Goal: Task Accomplishment & Management: Complete application form

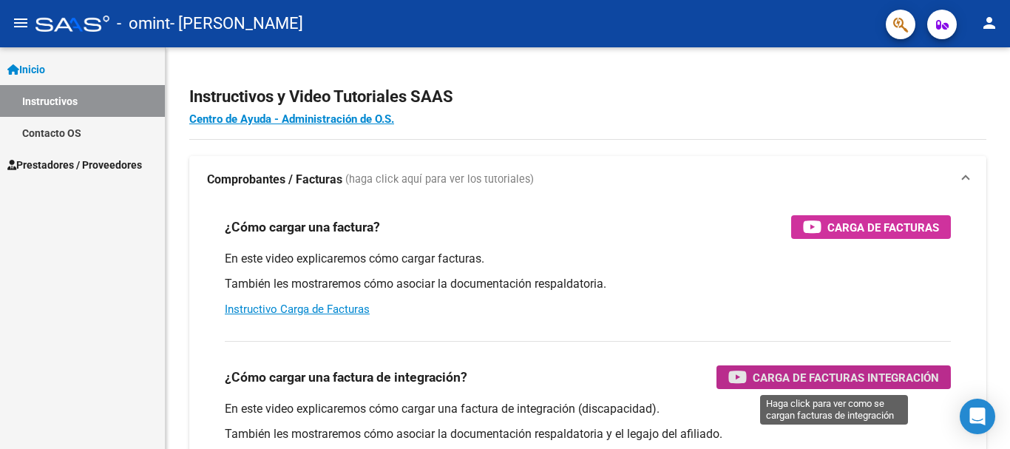
click at [772, 385] on span "Carga de Facturas Integración" at bounding box center [846, 377] width 186 height 18
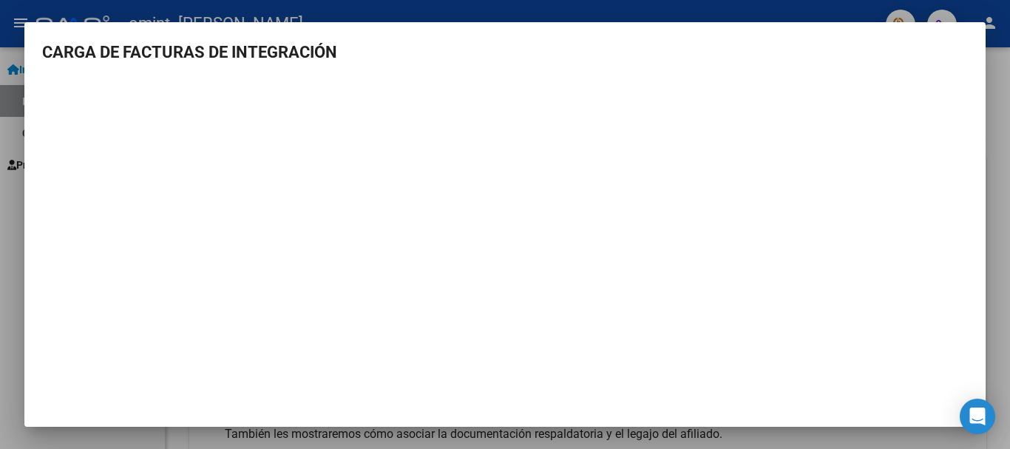
click at [999, 339] on div at bounding box center [505, 224] width 1010 height 449
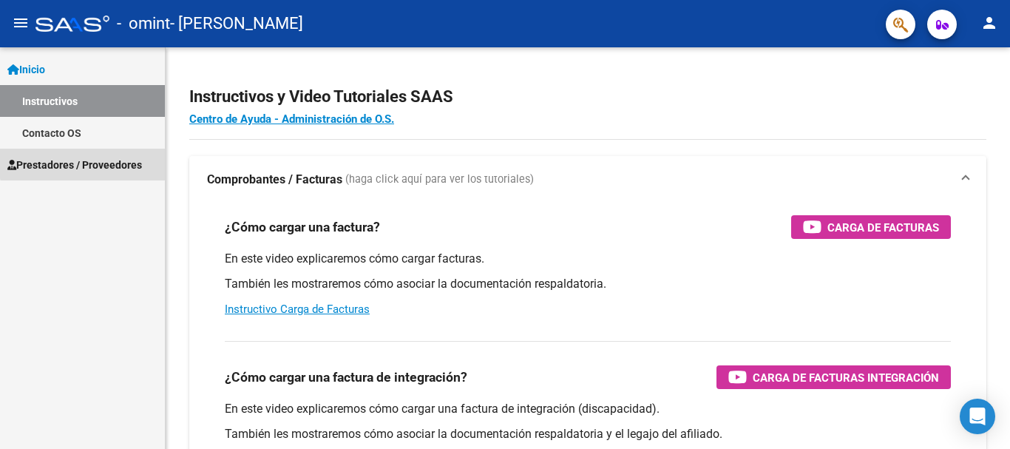
click at [126, 160] on span "Prestadores / Proveedores" at bounding box center [74, 165] width 135 height 16
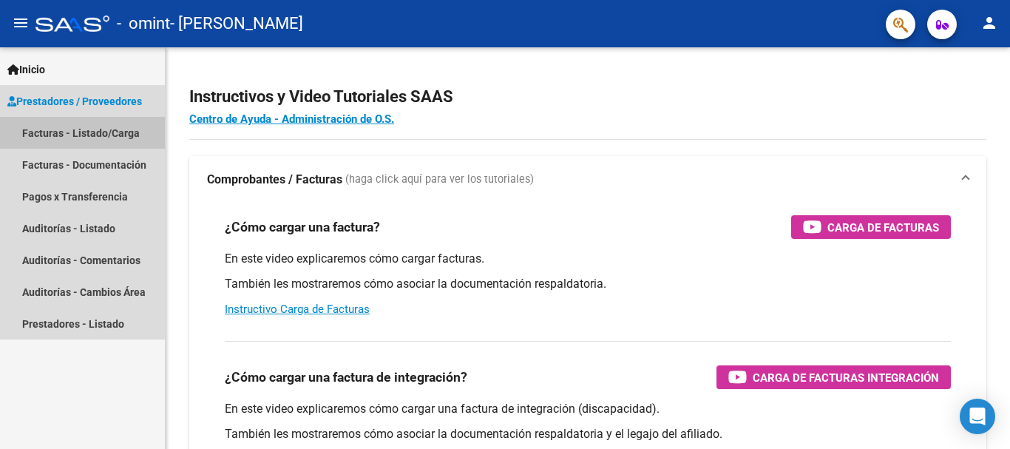
click at [106, 131] on link "Facturas - Listado/Carga" at bounding box center [82, 133] width 165 height 32
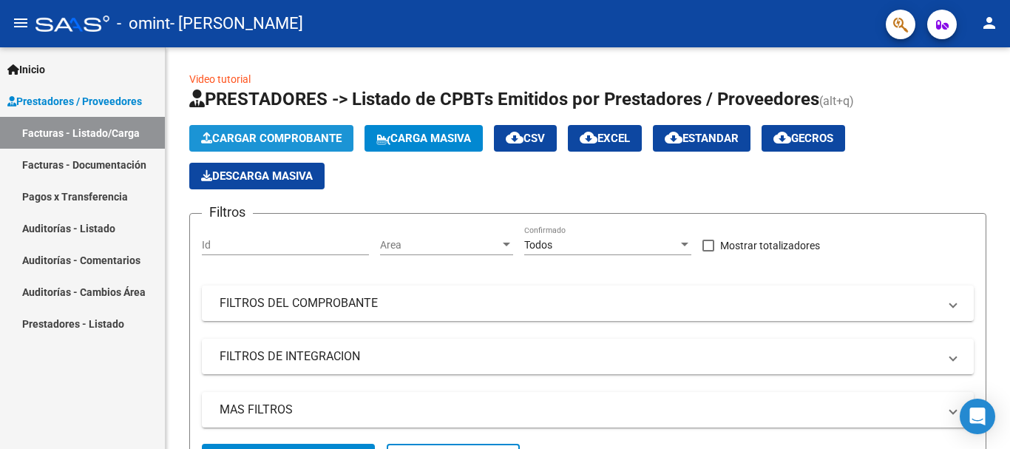
click at [259, 132] on span "Cargar Comprobante" at bounding box center [271, 138] width 141 height 13
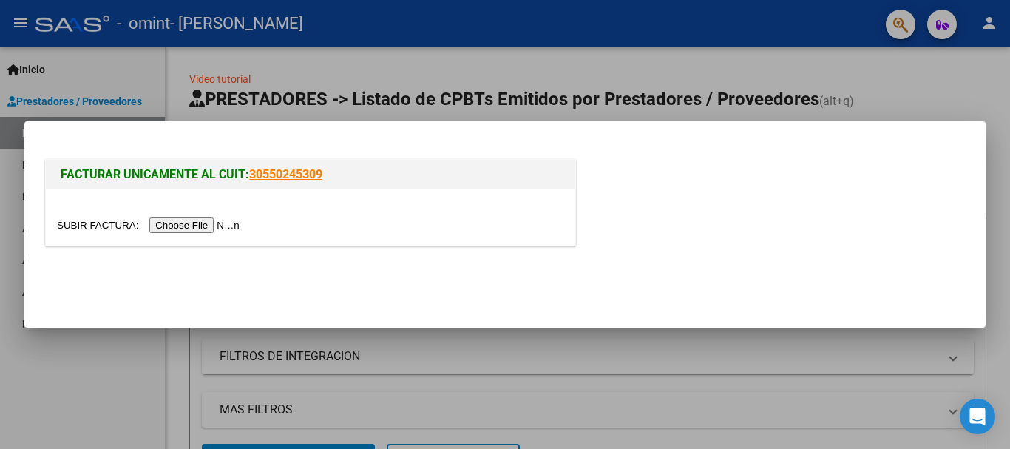
click at [186, 225] on input "file" at bounding box center [150, 225] width 187 height 16
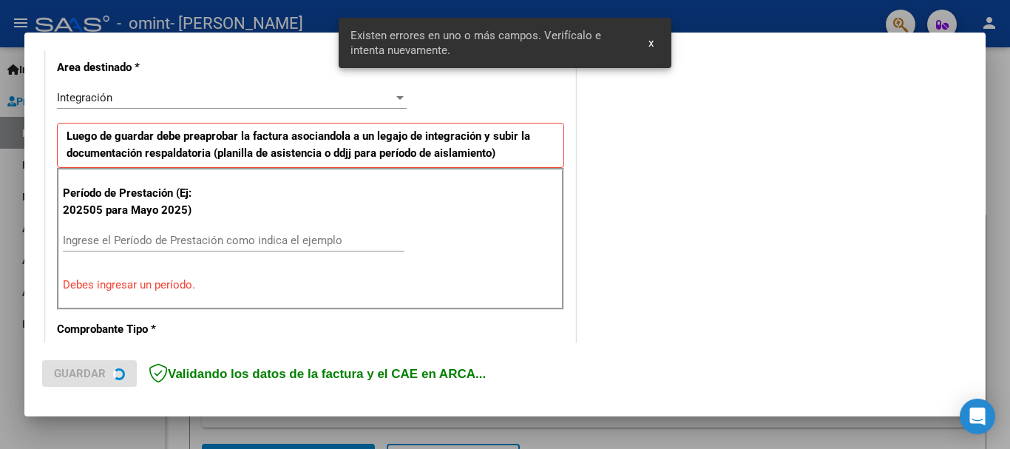
scroll to position [342, 0]
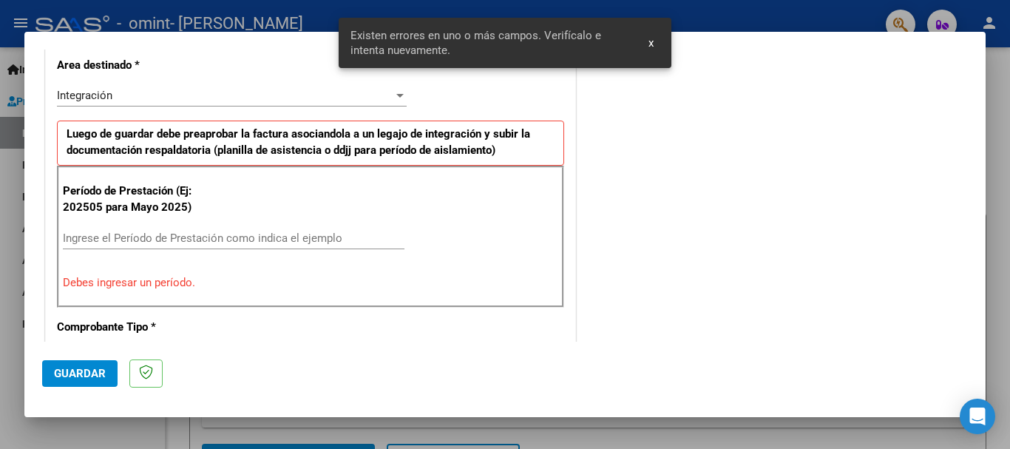
click at [129, 237] on input "Ingrese el Período de Prestación como indica el ejemplo" at bounding box center [234, 238] width 342 height 13
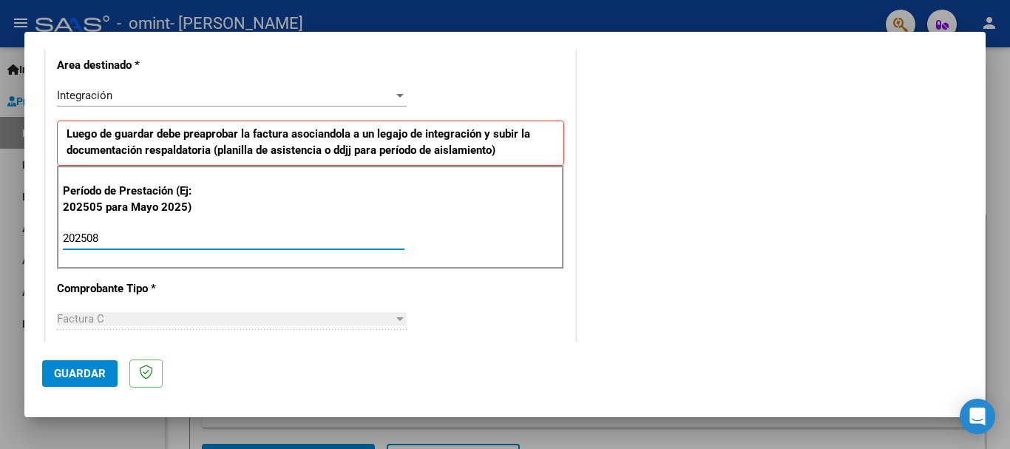
type input "202508"
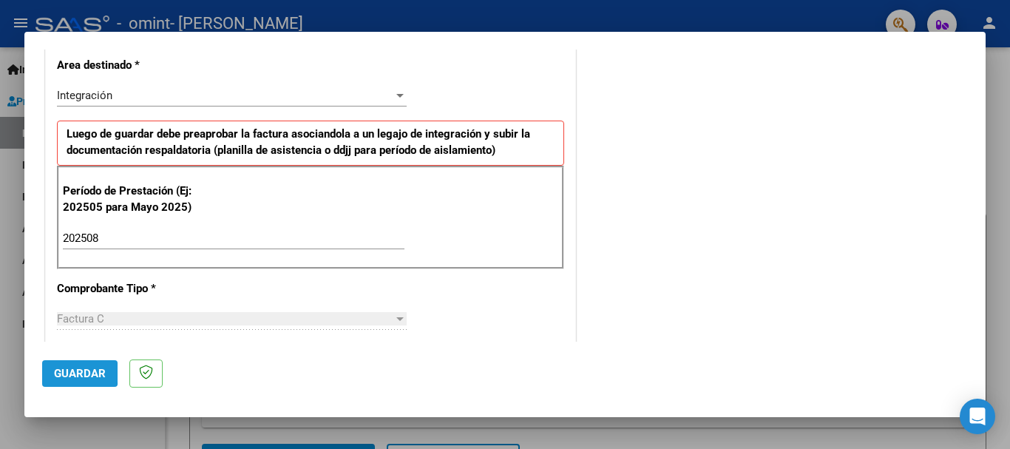
click at [61, 372] on span "Guardar" at bounding box center [80, 373] width 52 height 13
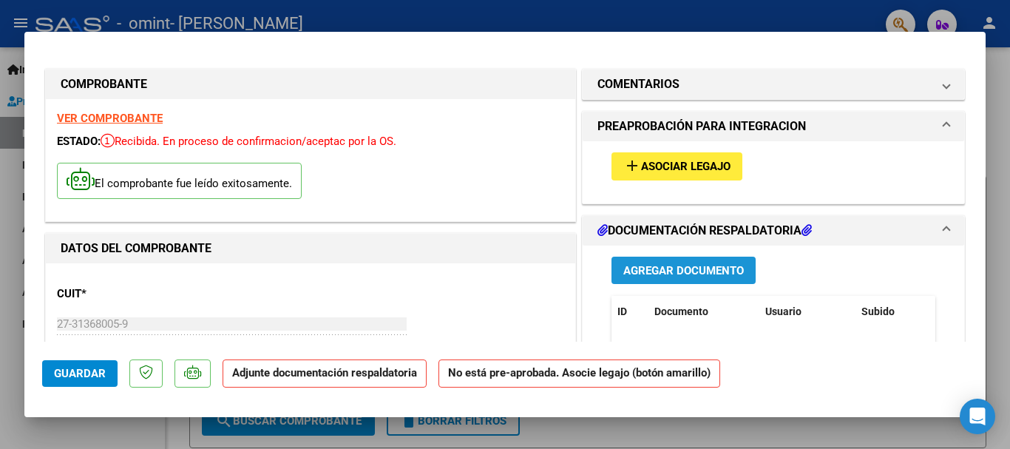
click at [663, 271] on span "Agregar Documento" at bounding box center [684, 270] width 121 height 13
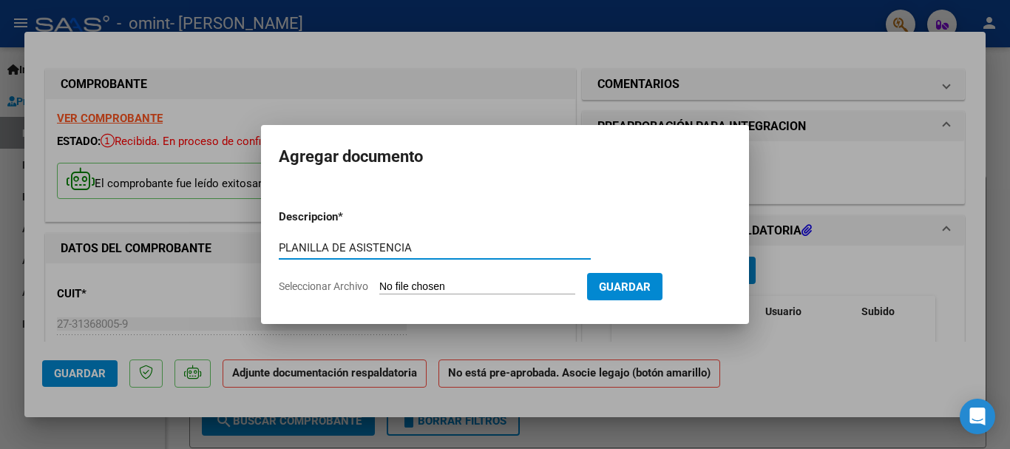
type input "PLANILLA DE ASISTENCIA"
click at [339, 284] on span "Seleccionar Archivo" at bounding box center [323, 286] width 89 height 12
click at [379, 284] on input "Seleccionar Archivo" at bounding box center [477, 287] width 196 height 14
type input "C:\fakepath\ASISTENCIA [DATE].pdf"
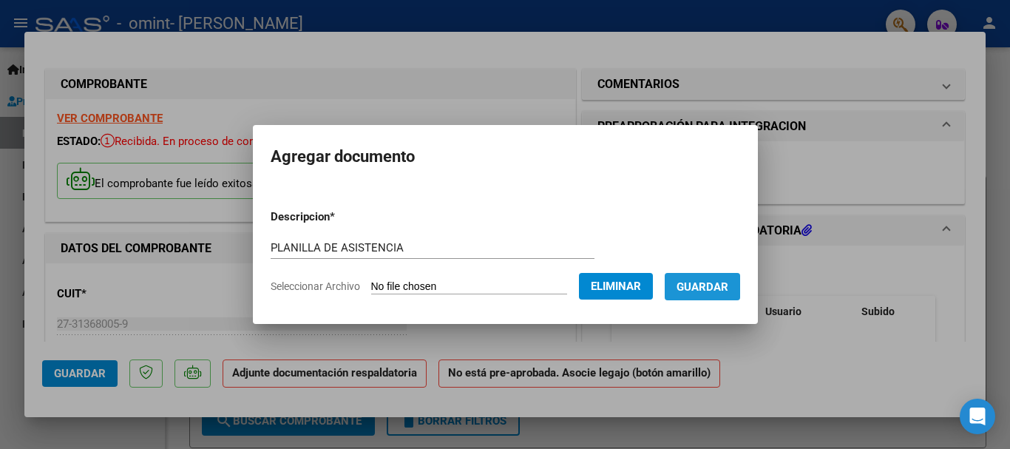
click at [723, 295] on button "Guardar" at bounding box center [702, 286] width 75 height 27
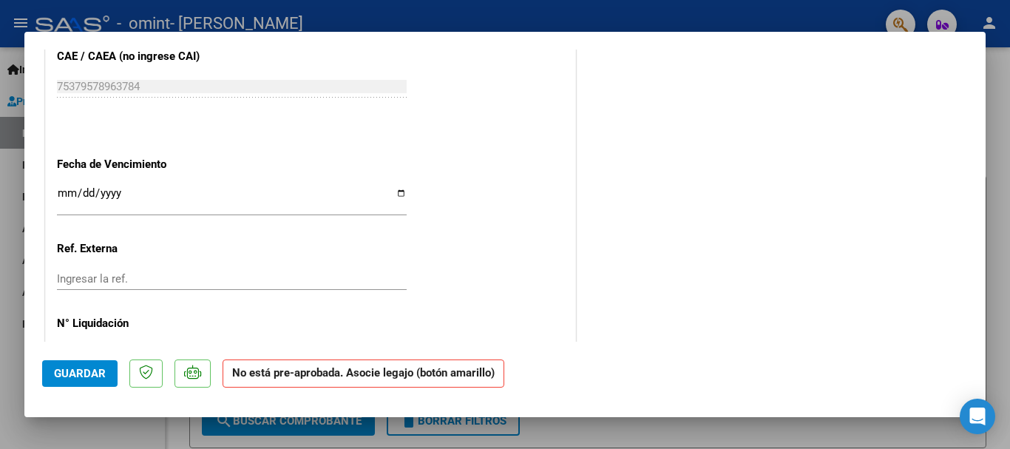
scroll to position [993, 0]
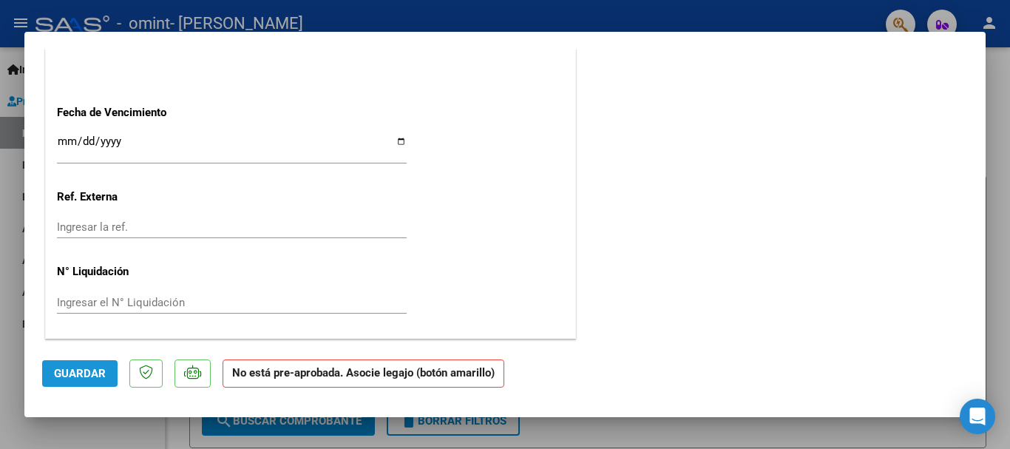
click at [72, 370] on span "Guardar" at bounding box center [80, 373] width 52 height 13
click at [612, 32] on mat-dialog-container "COMPROBANTE VER COMPROBANTE ESTADO: Recibida. En proceso de confirmacion/acepta…" at bounding box center [505, 224] width 962 height 385
click at [999, 227] on div at bounding box center [505, 224] width 1010 height 449
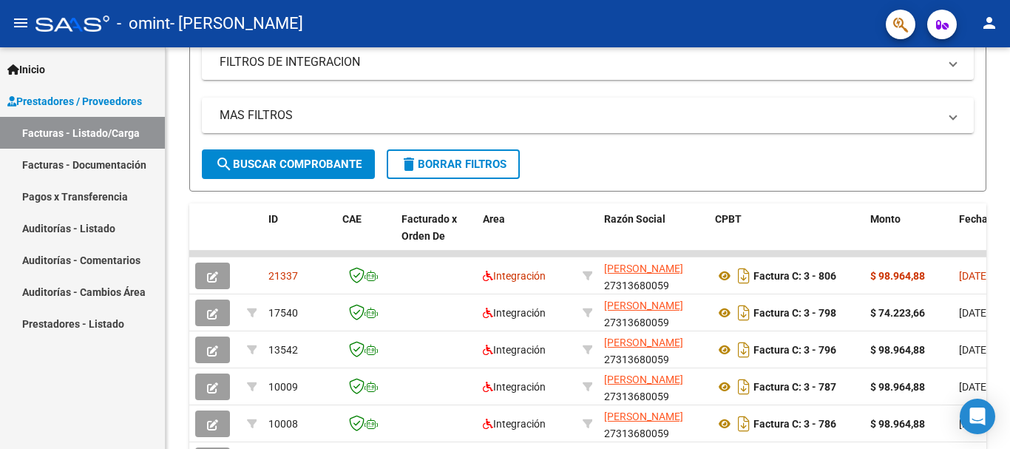
scroll to position [307, 0]
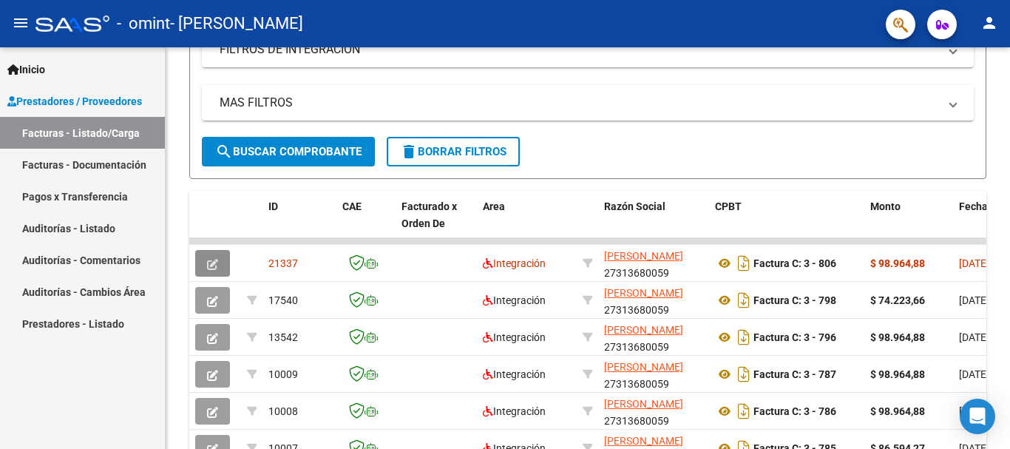
click at [220, 260] on button "button" at bounding box center [212, 263] width 35 height 27
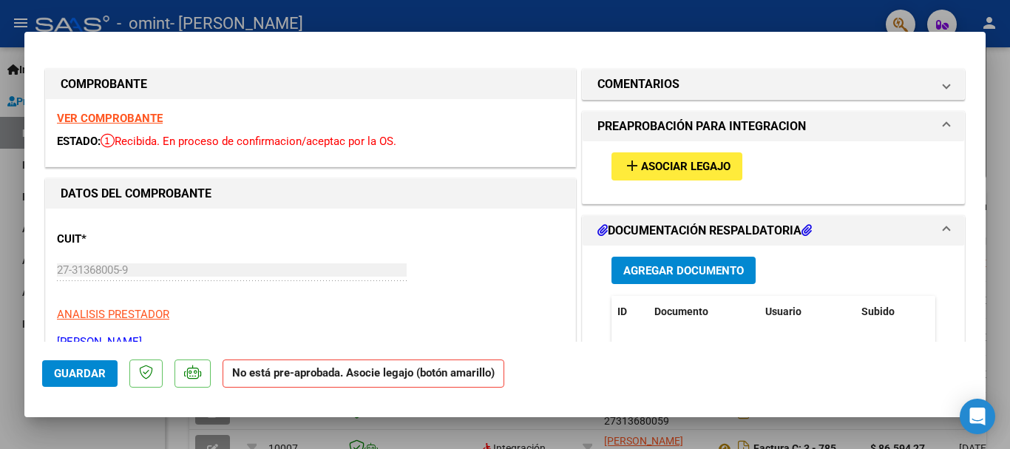
click at [696, 160] on span "Asociar Legajo" at bounding box center [685, 166] width 89 height 13
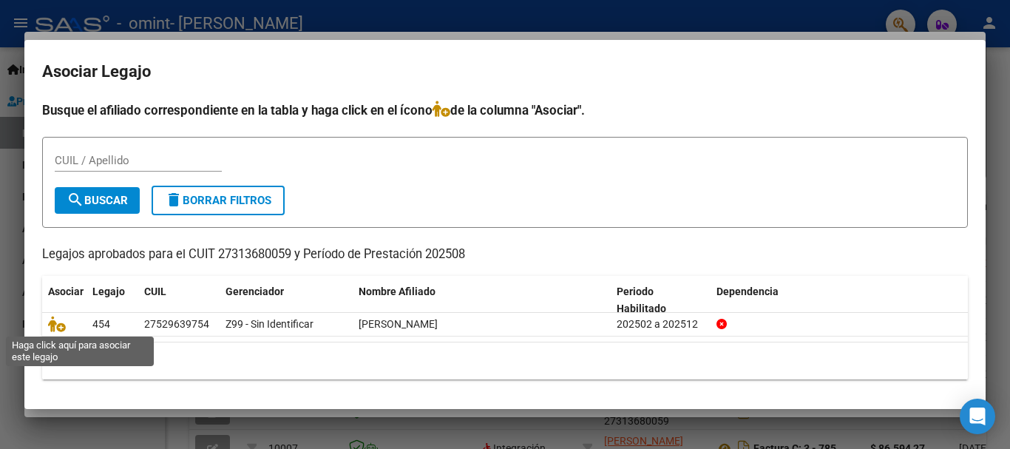
click at [57, 323] on icon at bounding box center [57, 324] width 18 height 16
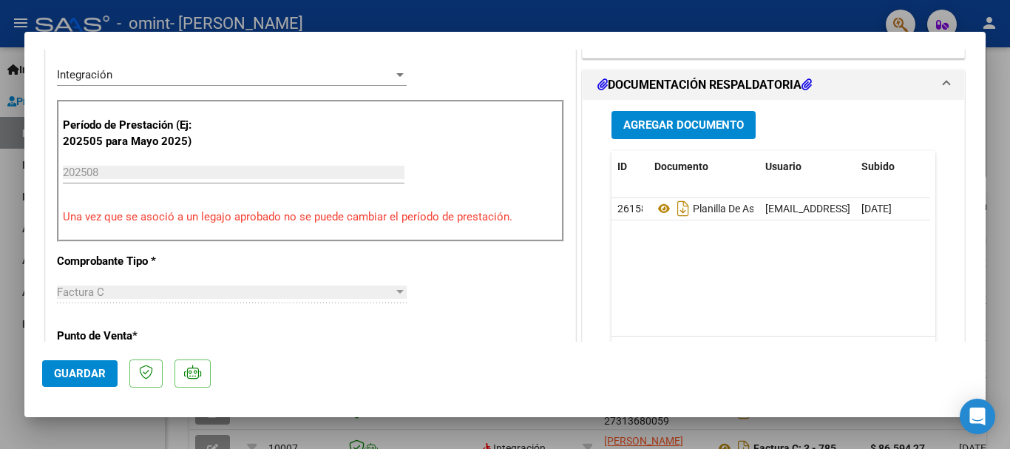
scroll to position [81, 0]
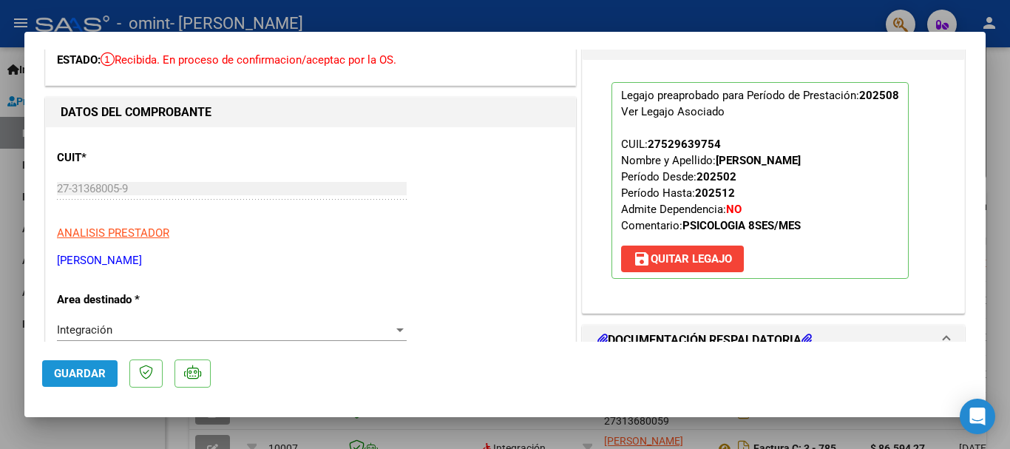
click at [95, 372] on span "Guardar" at bounding box center [80, 373] width 52 height 13
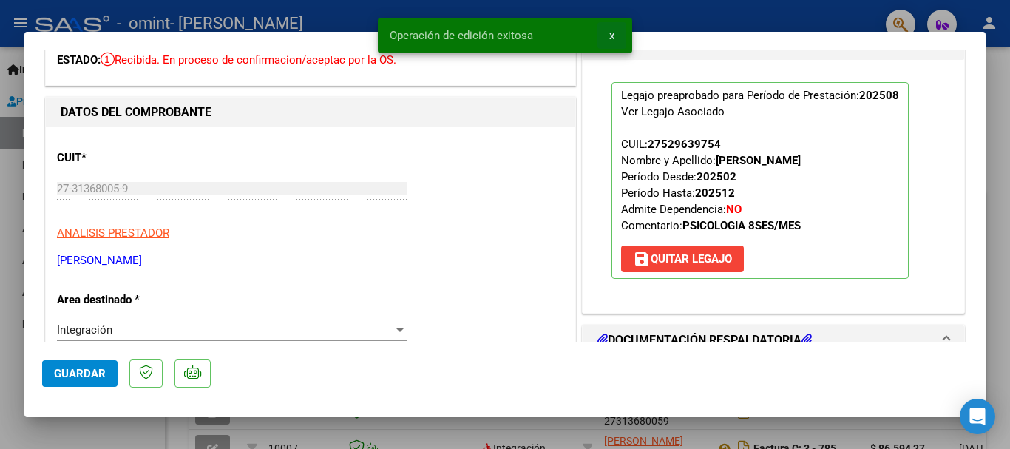
click at [609, 37] on span "x" at bounding box center [611, 35] width 5 height 13
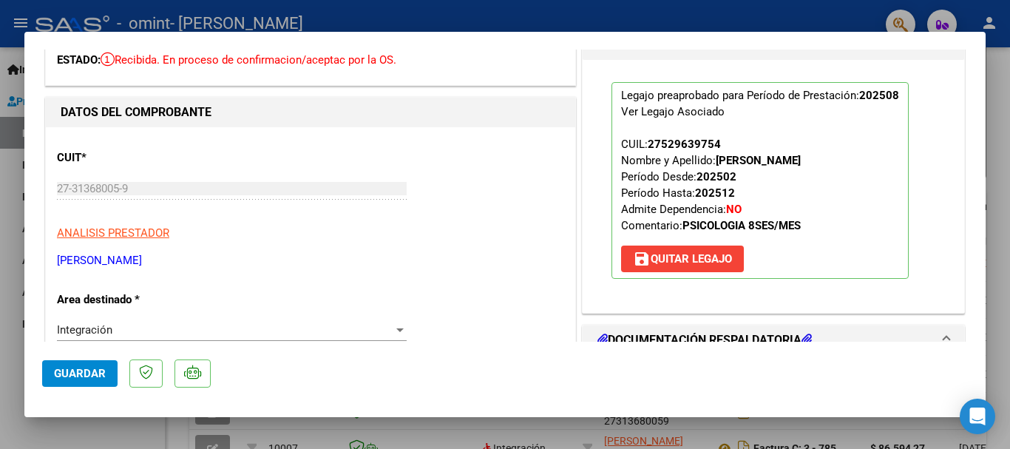
scroll to position [337, 0]
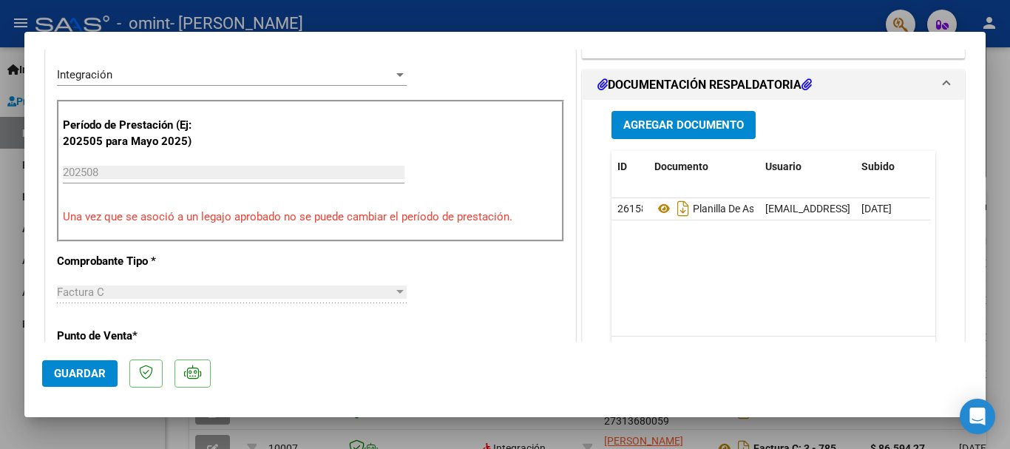
click at [999, 290] on div at bounding box center [505, 224] width 1010 height 449
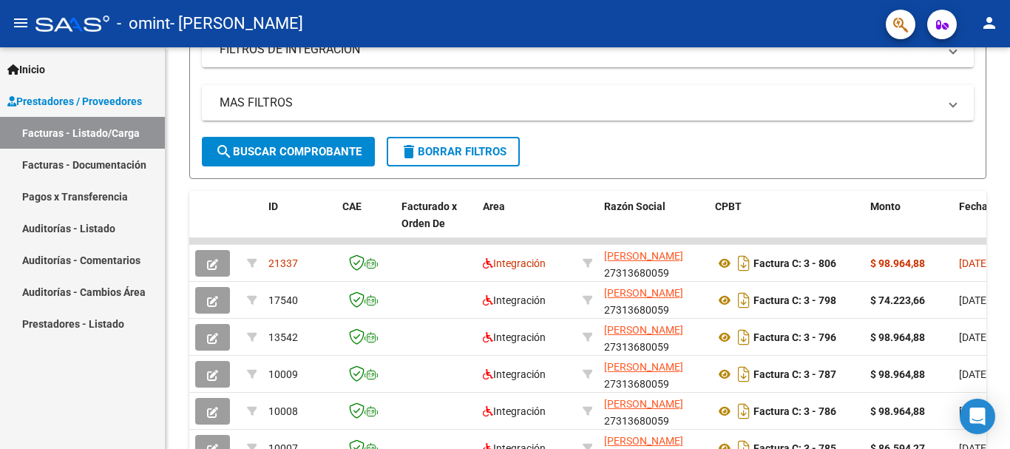
scroll to position [307, 0]
